Goal: Understand process/instructions: Learn how to perform a task or action

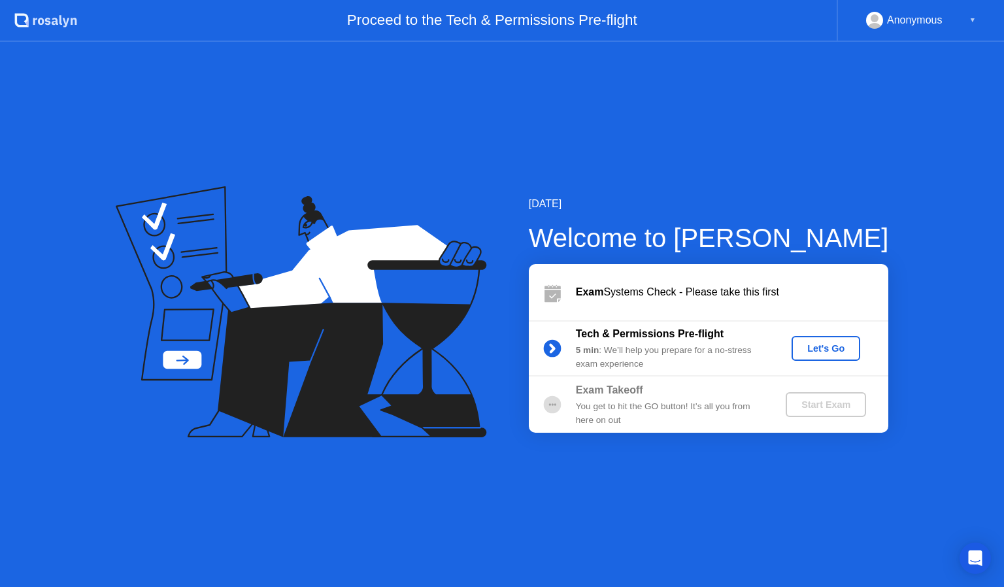
click at [817, 350] on div "Let's Go" at bounding box center [826, 348] width 58 height 10
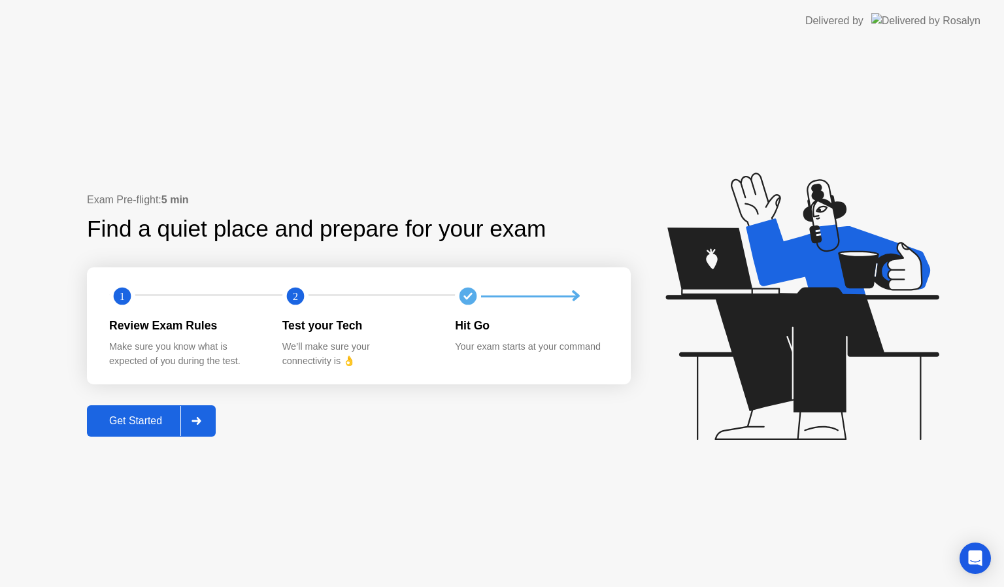
click at [133, 421] on div "Get Started" at bounding box center [136, 421] width 90 height 12
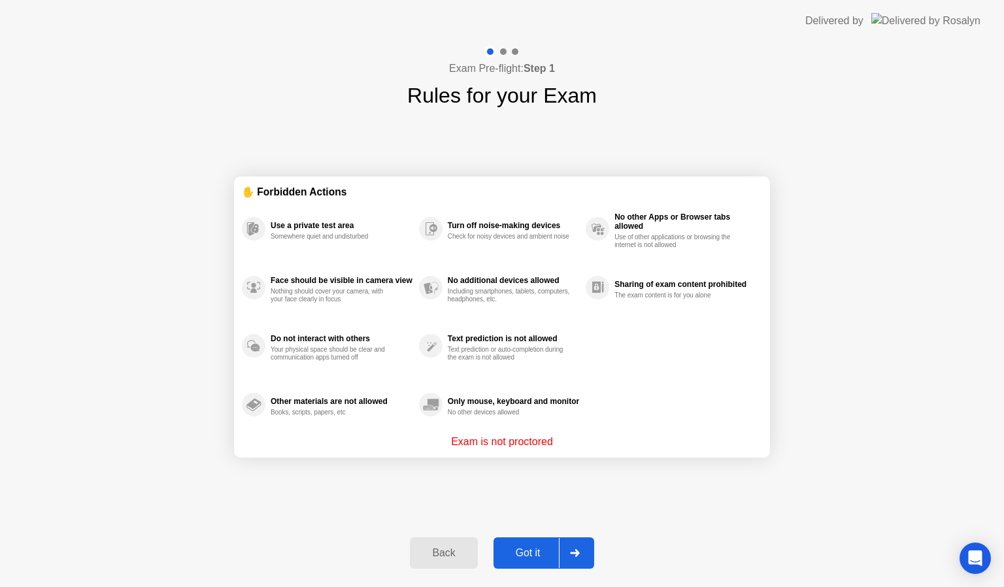
click at [578, 552] on icon at bounding box center [574, 553] width 9 height 8
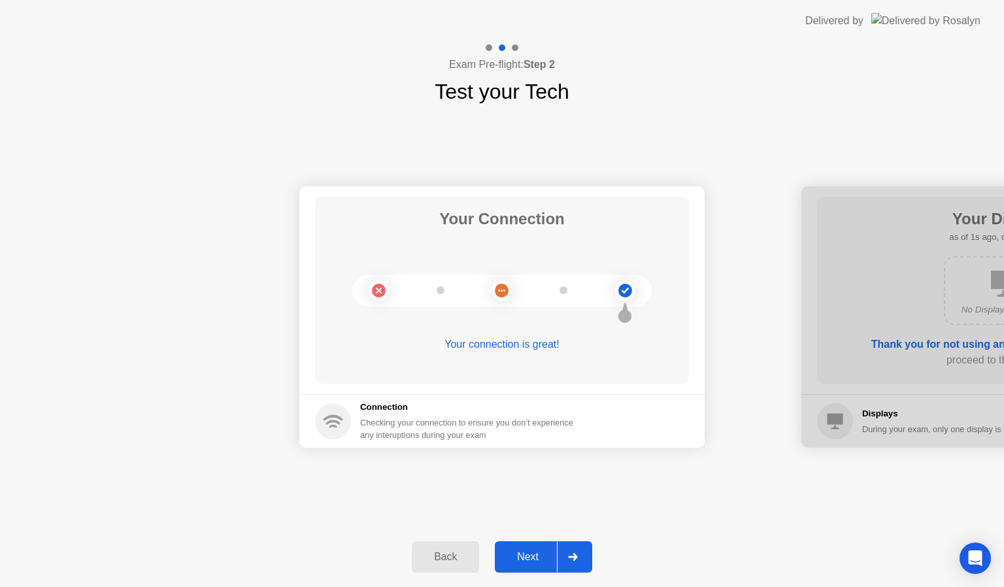
click at [578, 553] on icon at bounding box center [573, 557] width 10 height 8
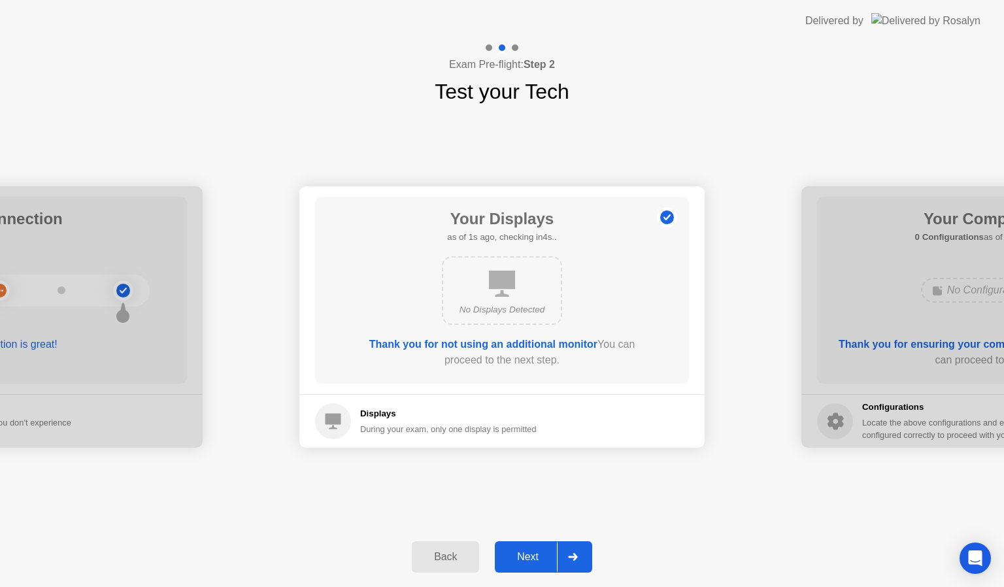
click at [578, 553] on icon at bounding box center [573, 557] width 10 height 8
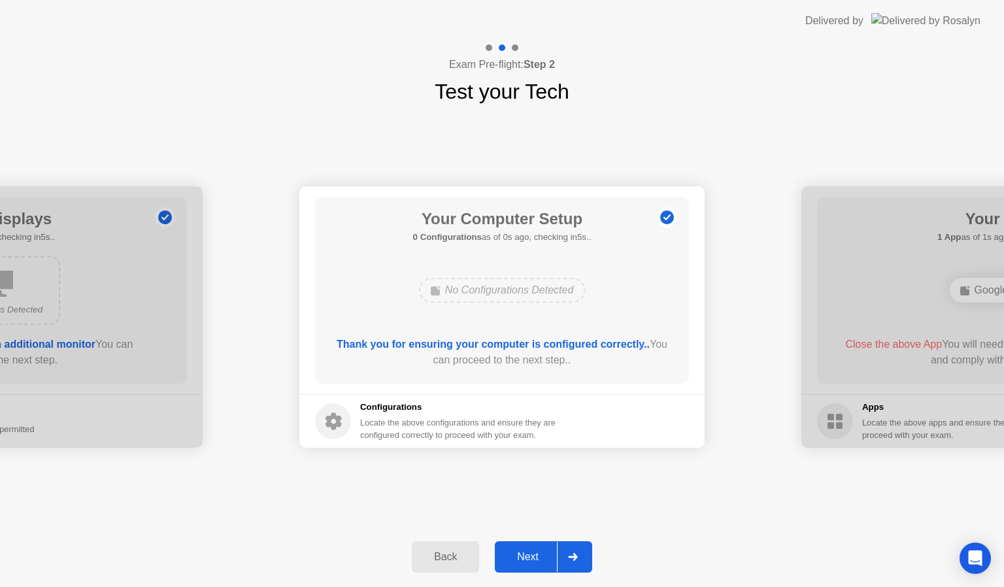
click at [578, 553] on icon at bounding box center [573, 557] width 10 height 8
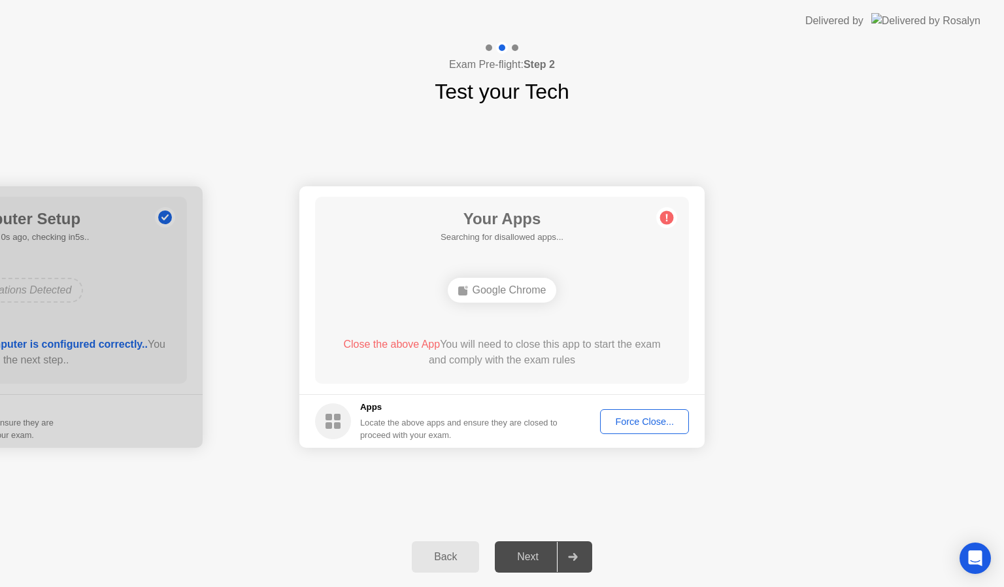
click at [578, 553] on icon at bounding box center [573, 557] width 10 height 8
click at [445, 551] on div "Back" at bounding box center [445, 557] width 59 height 12
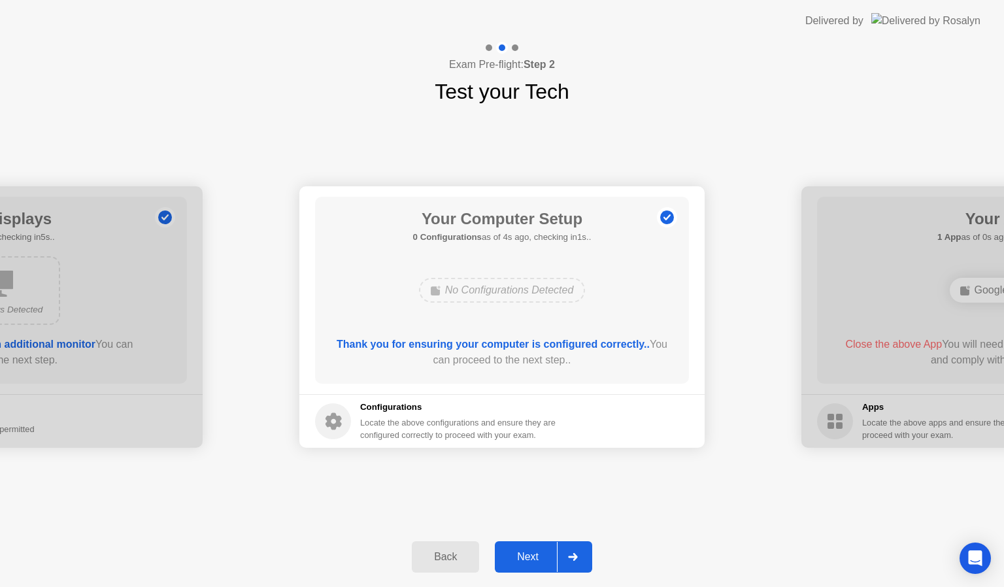
click at [530, 551] on div "Next" at bounding box center [528, 557] width 58 height 12
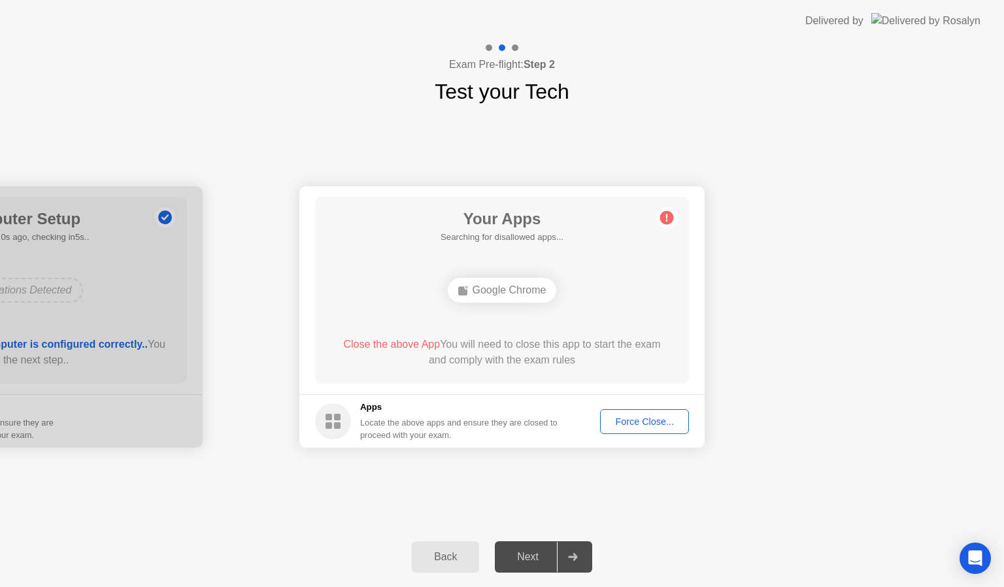
click at [444, 556] on div "Back" at bounding box center [445, 557] width 59 height 12
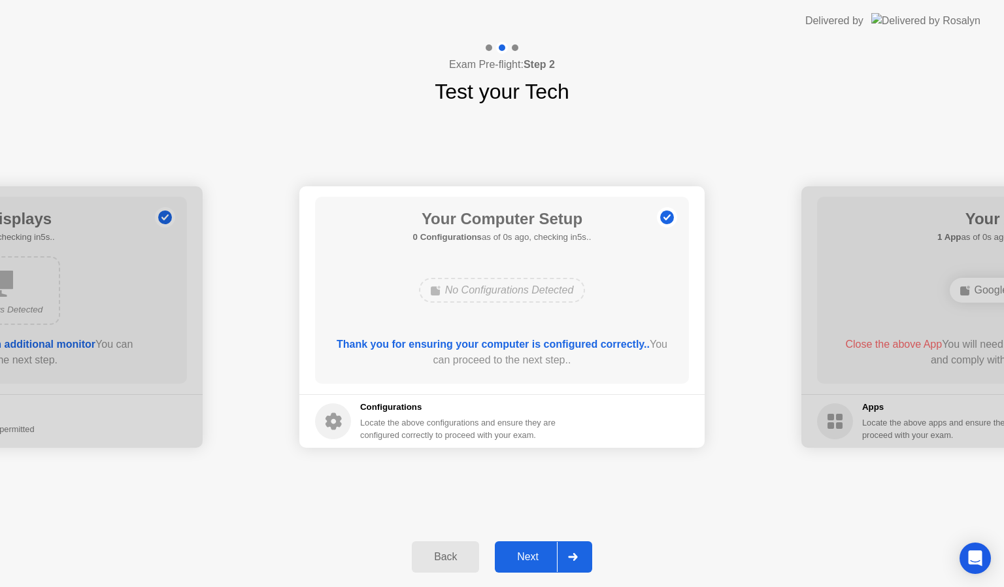
click at [444, 556] on div "Back" at bounding box center [445, 557] width 59 height 12
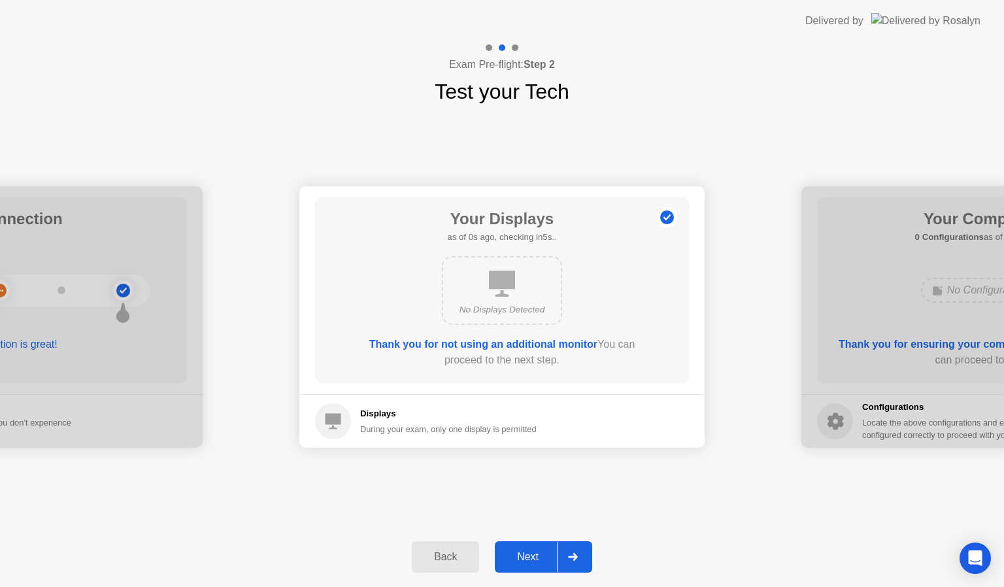
click at [444, 556] on div "Back" at bounding box center [445, 557] width 59 height 12
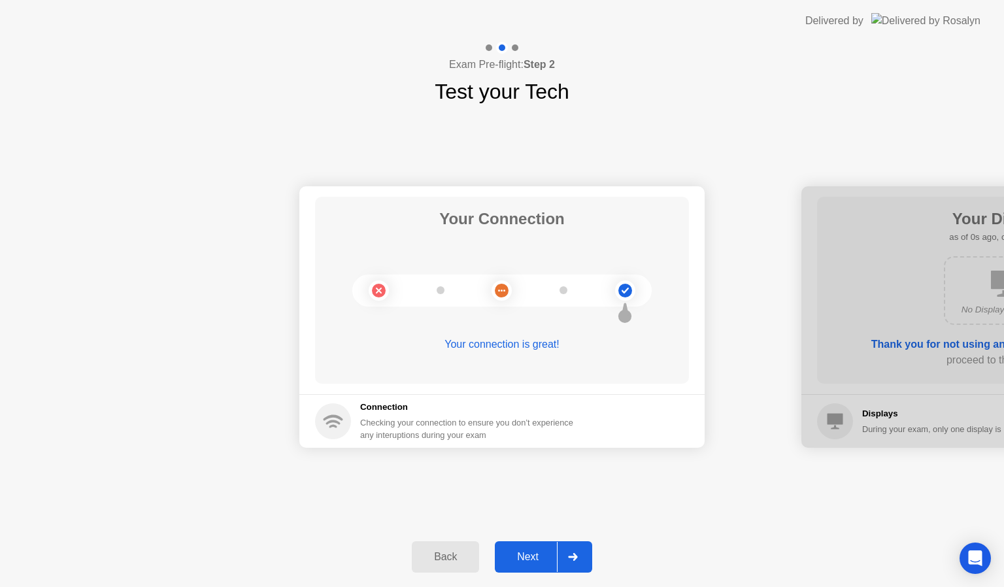
click at [444, 556] on div "Back" at bounding box center [445, 557] width 59 height 12
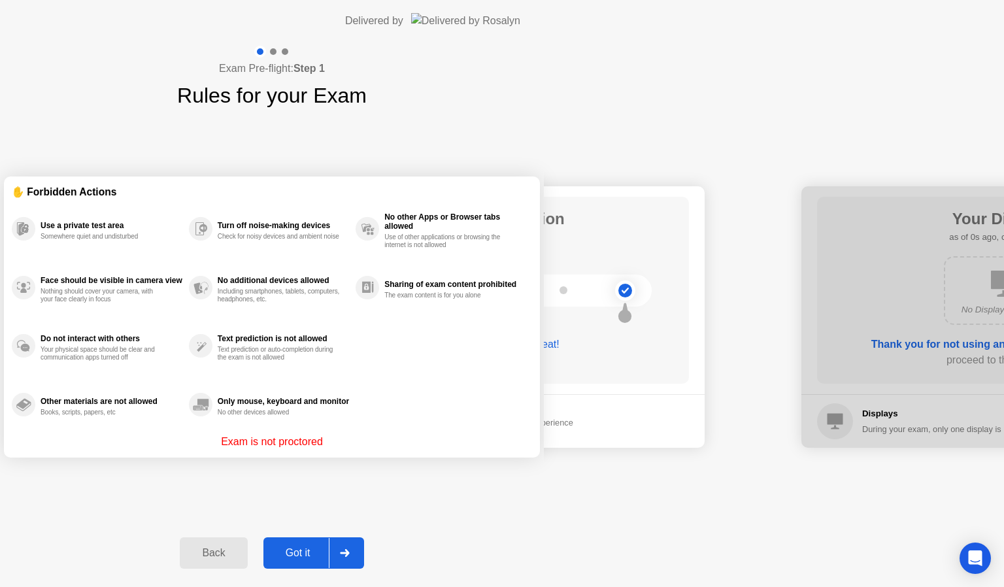
click at [243, 556] on div "Back" at bounding box center [213, 553] width 59 height 12
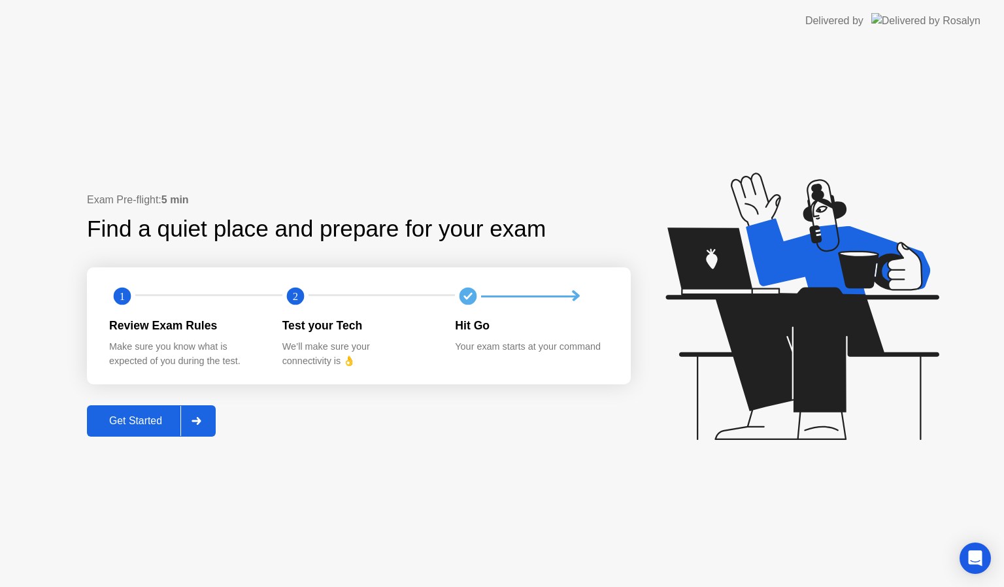
drag, startPoint x: 10, startPoint y: 29, endPoint x: 523, endPoint y: -16, distance: 514.9
click at [523, 0] on html "Delivered by Exam Pre-flight: 5 min Find a quiet place and prepare for your exa…" at bounding box center [502, 293] width 1004 height 587
click at [936, 95] on div "Exam Pre-flight: 5 min Find a quiet place and prepare for your exam 1 2 Review …" at bounding box center [502, 314] width 1004 height 545
